Goal: Transaction & Acquisition: Purchase product/service

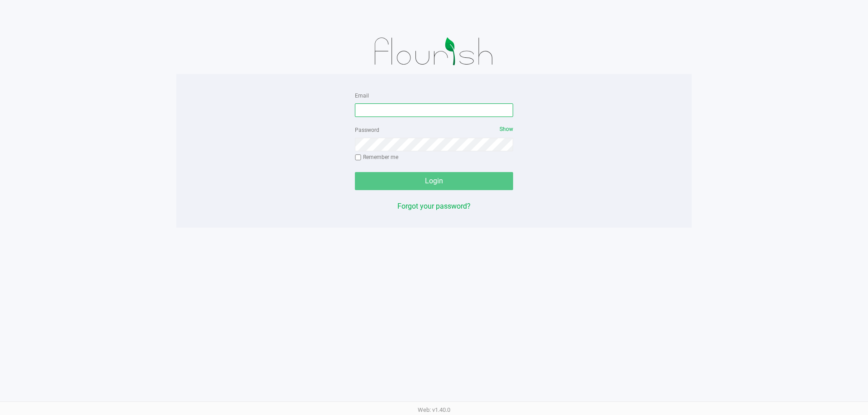
click at [371, 107] on input "Email" at bounding box center [434, 111] width 158 height 14
type input "[EMAIL_ADDRESS][DOMAIN_NAME]"
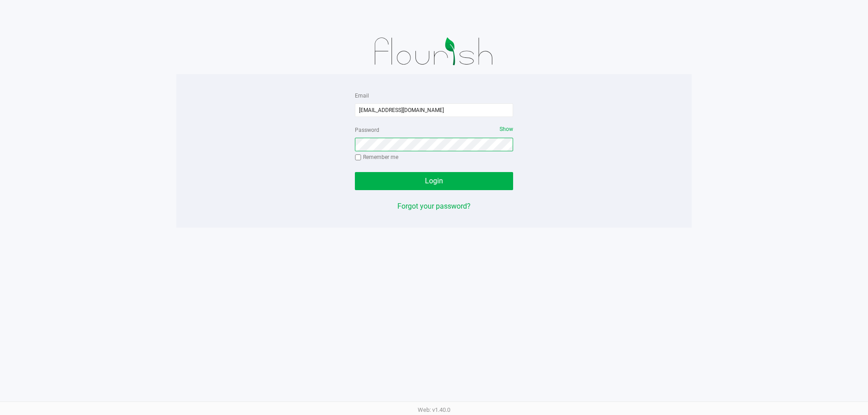
click at [355, 172] on button "Login" at bounding box center [434, 181] width 158 height 18
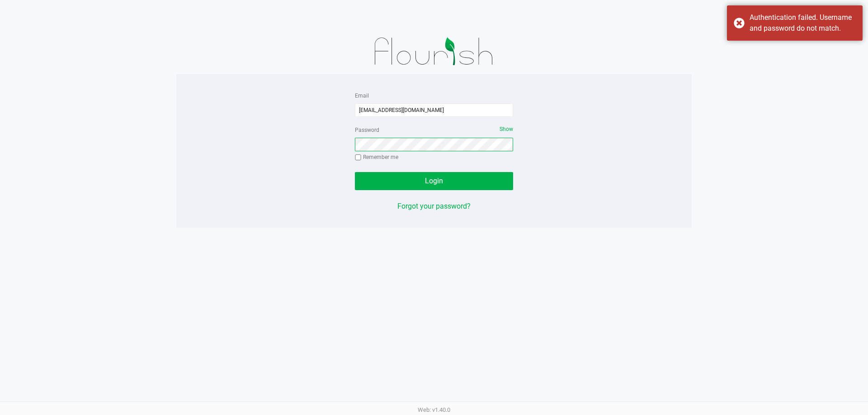
click at [355, 172] on button "Login" at bounding box center [434, 181] width 158 height 18
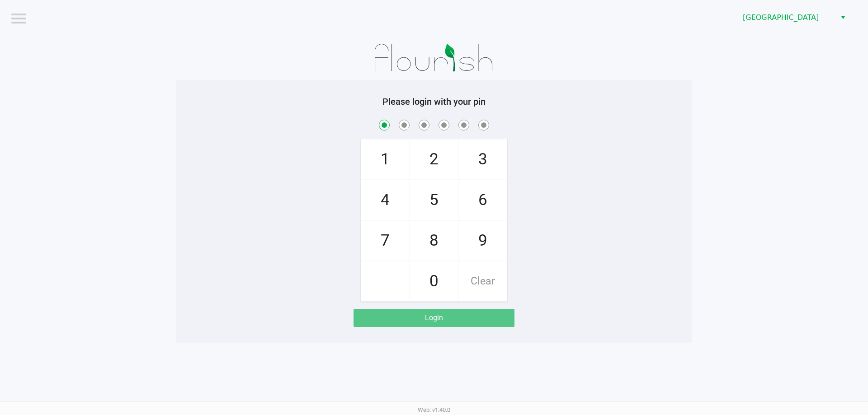
checkbox input "true"
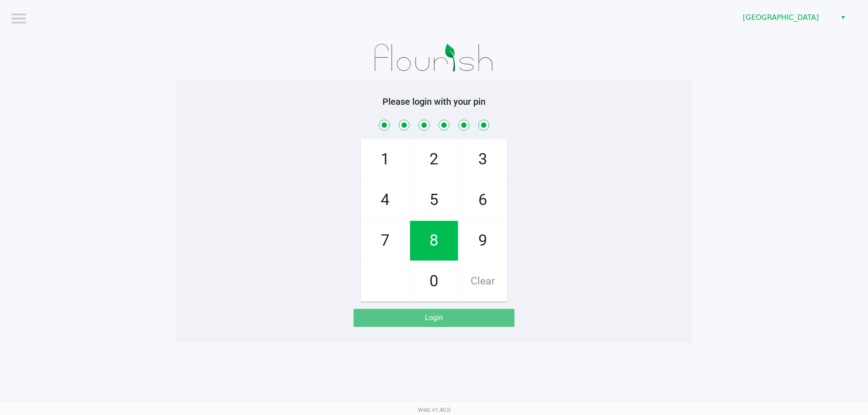
checkbox input "true"
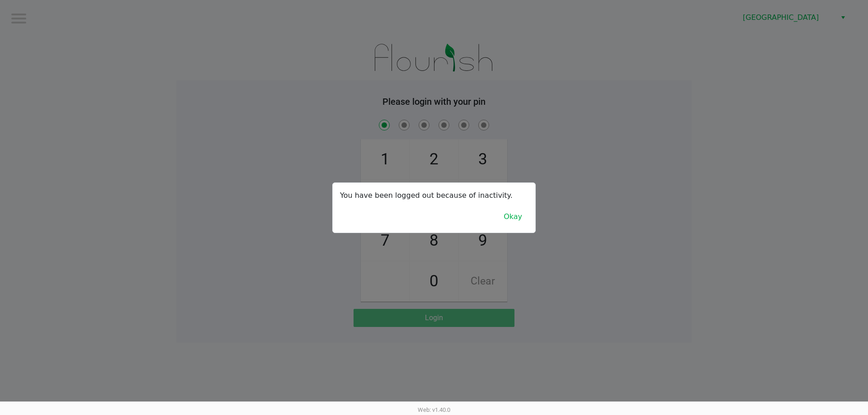
checkbox input "true"
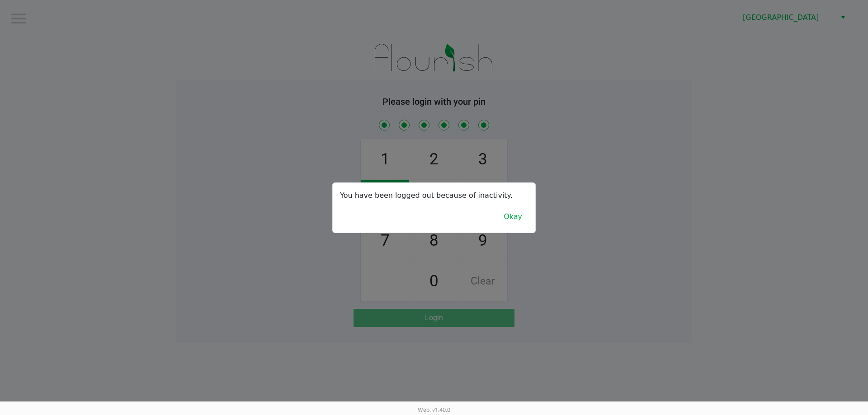
checkbox input "true"
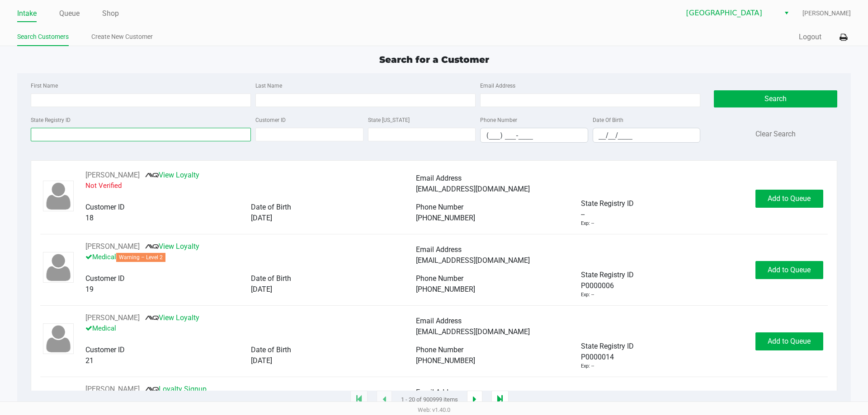
click at [84, 138] on input "State Registry ID" at bounding box center [141, 135] width 220 height 14
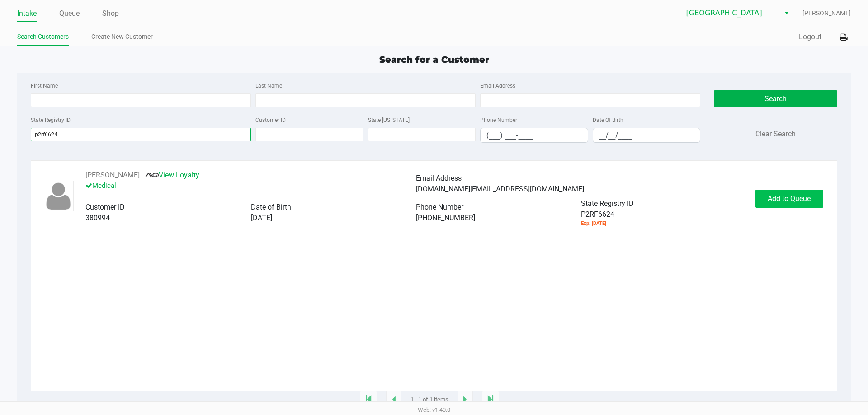
type input "p2rf6624"
click at [787, 204] on button "Add to Queue" at bounding box center [789, 199] width 68 height 18
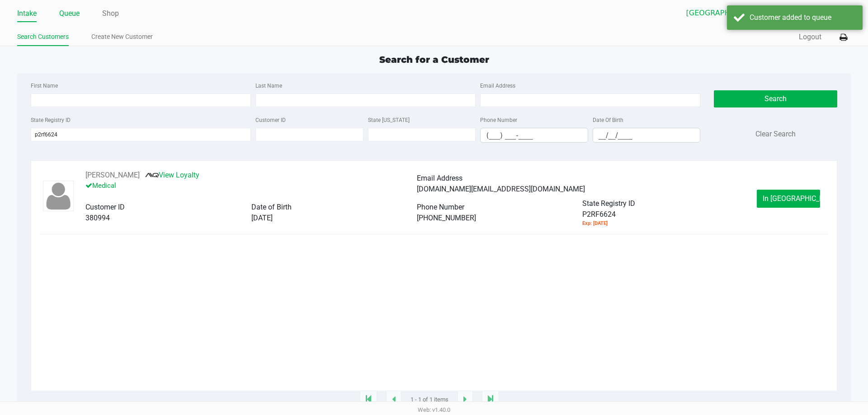
click at [65, 14] on link "Queue" at bounding box center [69, 13] width 20 height 13
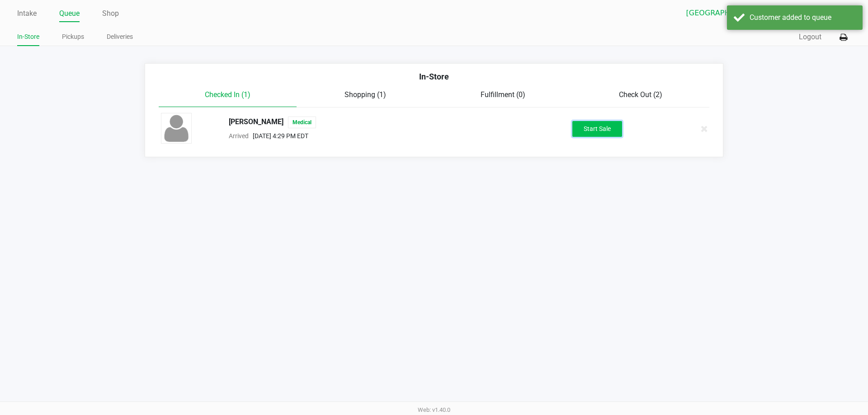
click at [613, 130] on button "Start Sale" at bounding box center [597, 129] width 50 height 16
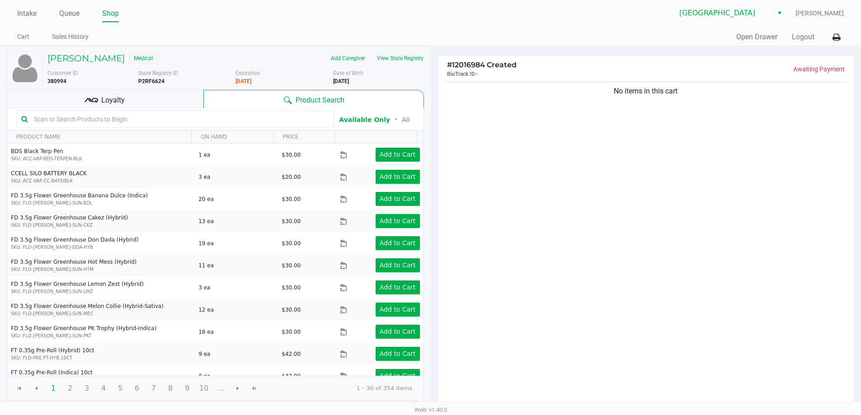
click at [118, 122] on input "text" at bounding box center [179, 120] width 299 height 14
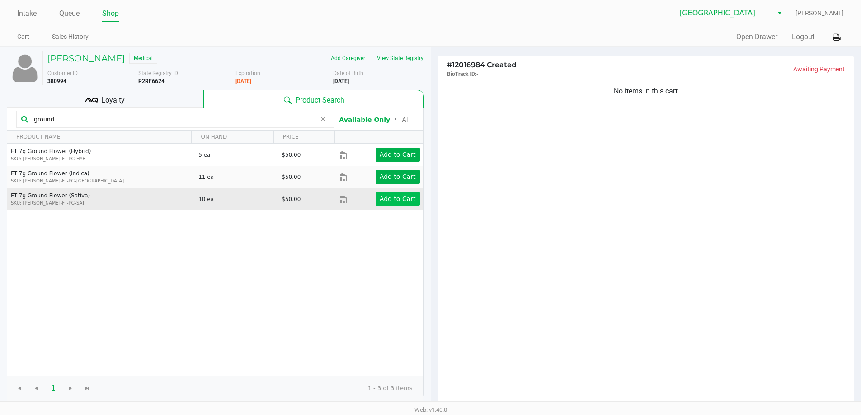
type input "ground"
click at [403, 201] on app-button-loader "Add to Cart" at bounding box center [398, 198] width 36 height 7
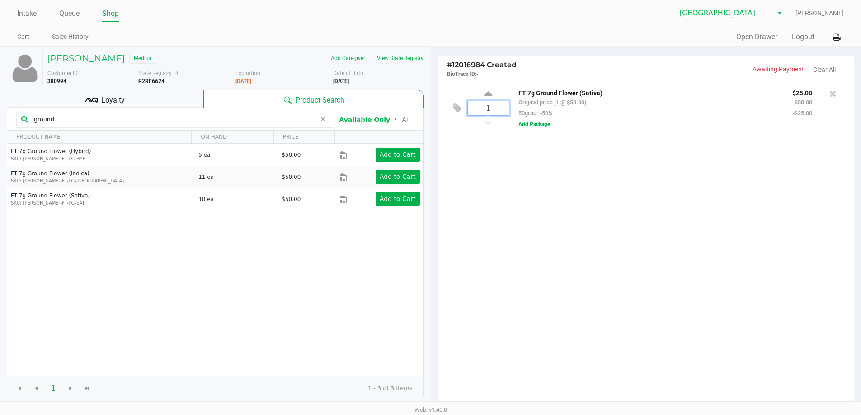
click at [502, 107] on input "1" at bounding box center [488, 108] width 41 height 14
type input "3"
click at [793, 255] on div "[PERSON_NAME] Medical Add Caregiver View State Registry Customer ID 380994 Stat…" at bounding box center [430, 277] width 861 height 462
click at [100, 102] on div "Loyalty" at bounding box center [105, 99] width 197 height 18
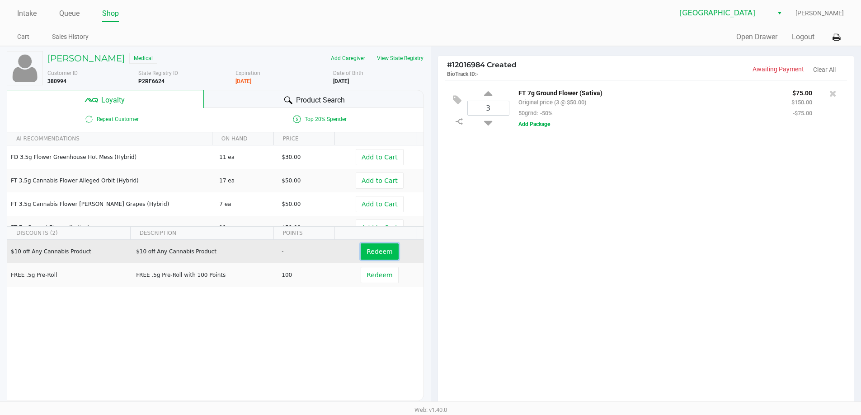
click at [377, 247] on button "Redeem" at bounding box center [380, 252] width 38 height 16
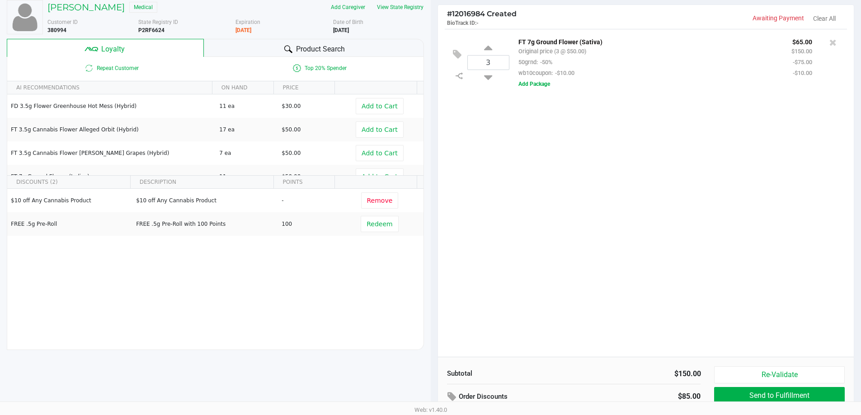
scroll to position [104, 0]
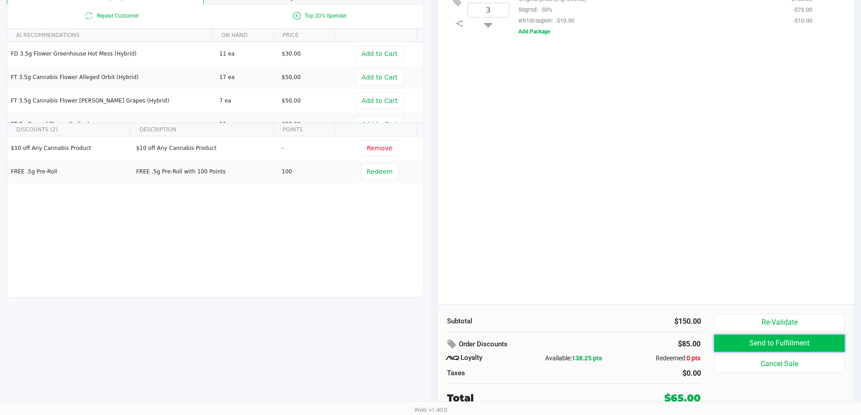
click at [790, 349] on button "Send to Fulfillment" at bounding box center [779, 343] width 130 height 17
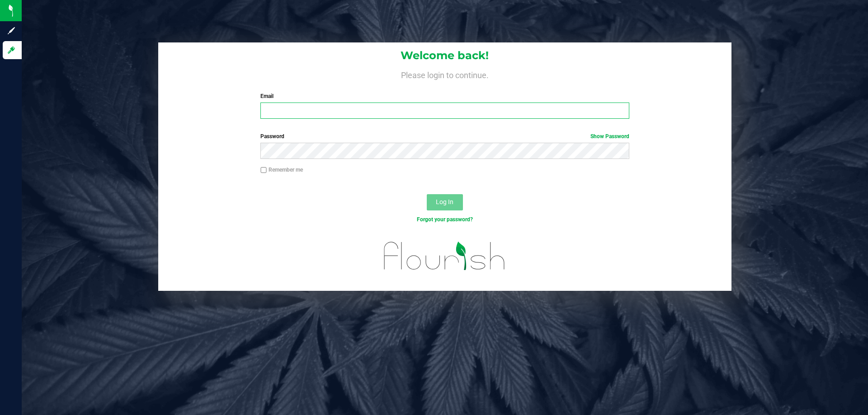
click at [279, 108] on input "Email" at bounding box center [444, 111] width 368 height 16
type input "[EMAIL_ADDRESS][DOMAIN_NAME]"
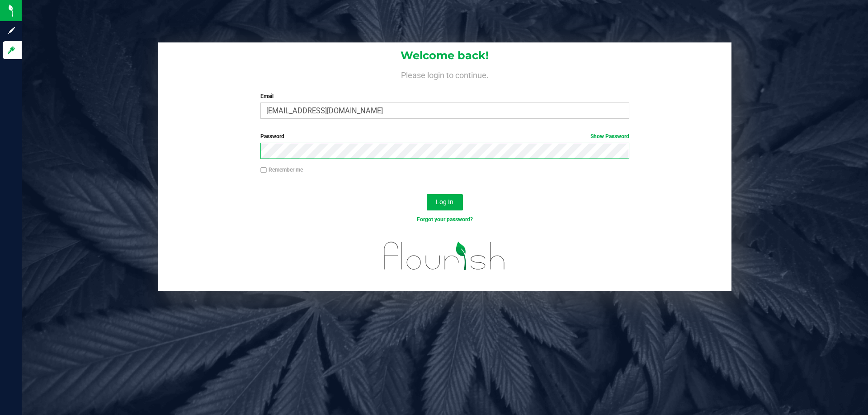
click at [427, 194] on button "Log In" at bounding box center [445, 202] width 36 height 16
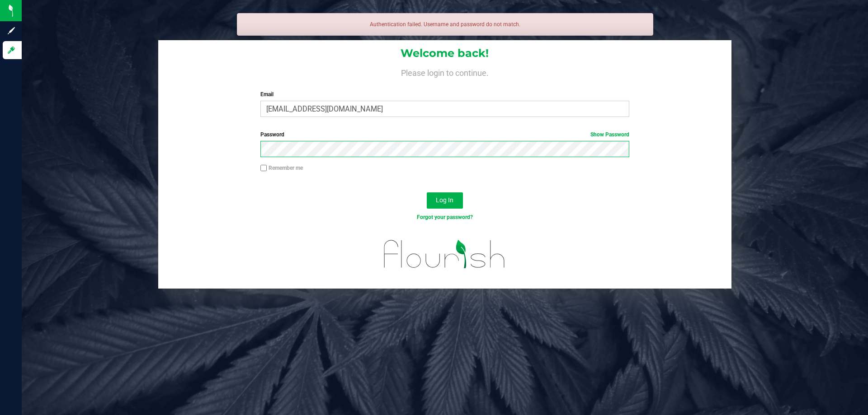
click at [427, 193] on button "Log In" at bounding box center [445, 201] width 36 height 16
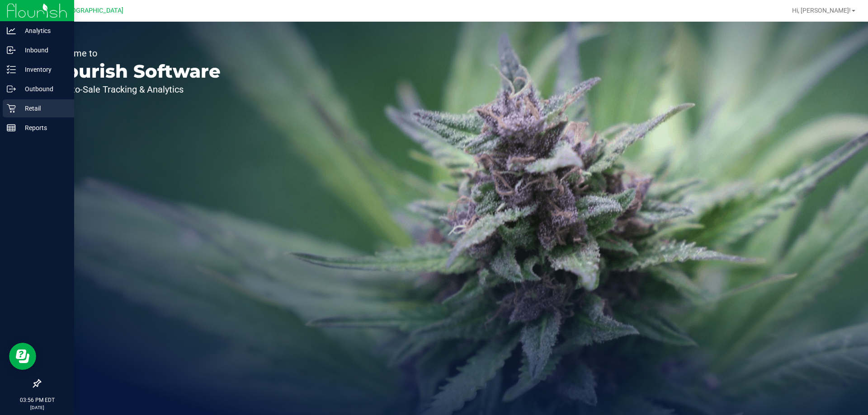
click at [13, 108] on icon at bounding box center [11, 108] width 9 height 9
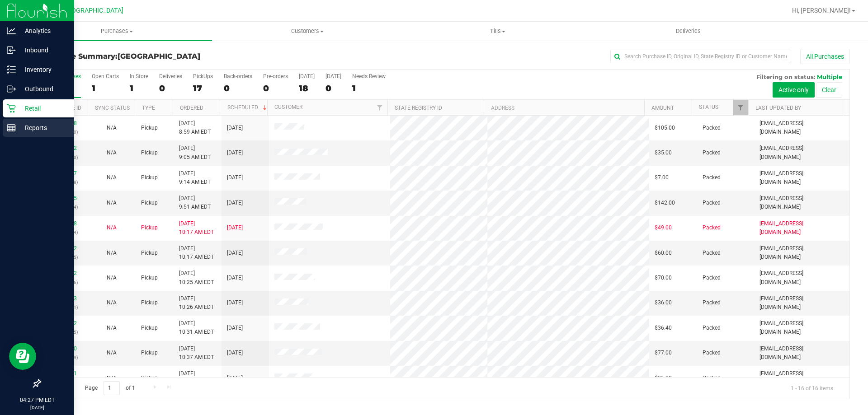
click at [45, 126] on p "Reports" at bounding box center [43, 128] width 54 height 11
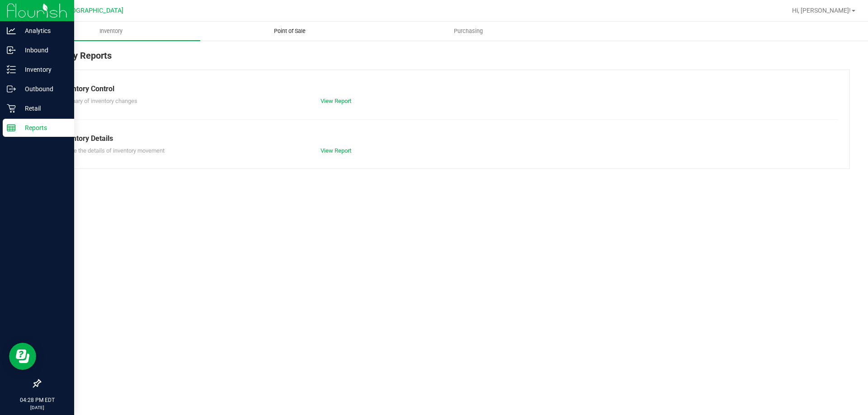
click at [289, 24] on uib-tab-heading "Point of Sale" at bounding box center [290, 31] width 178 height 18
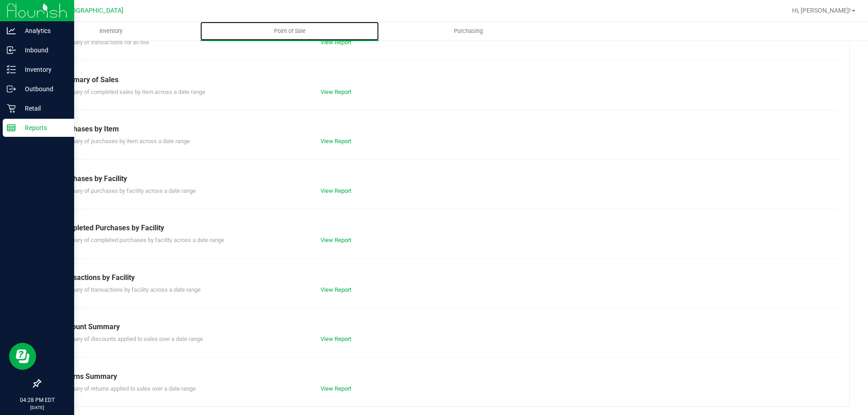
scroll to position [60, 0]
click at [338, 239] on link "View Report" at bounding box center [336, 239] width 31 height 7
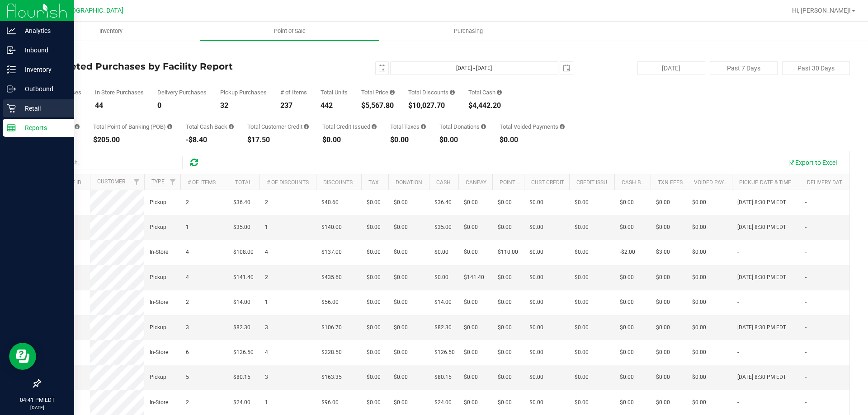
click at [31, 109] on p "Retail" at bounding box center [43, 108] width 54 height 11
